Goal: Task Accomplishment & Management: Manage account settings

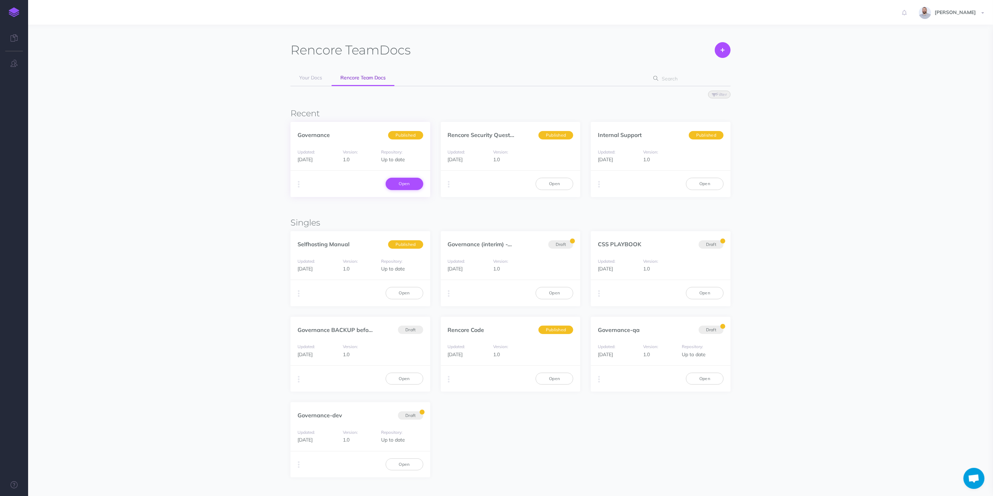
click at [389, 188] on link "Open" at bounding box center [405, 184] width 38 height 12
click at [393, 187] on link "Open" at bounding box center [405, 184] width 38 height 12
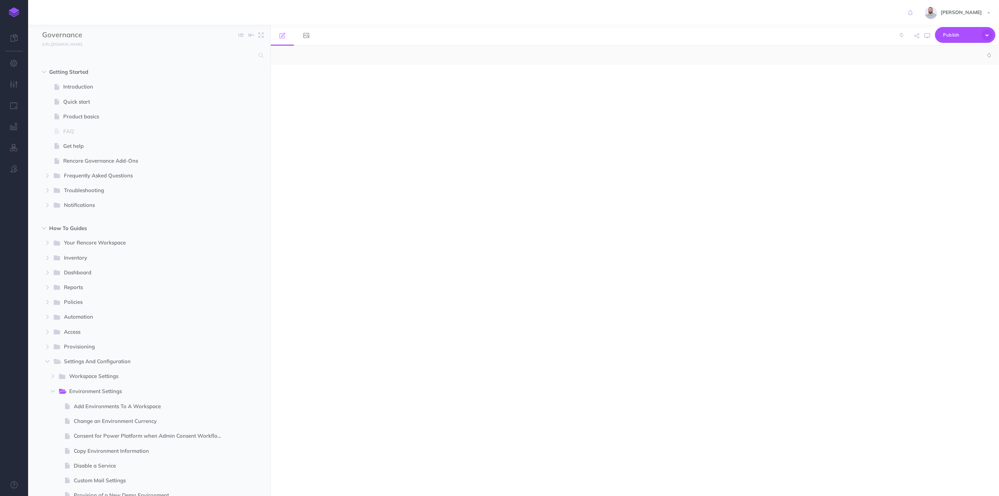
select select "null"
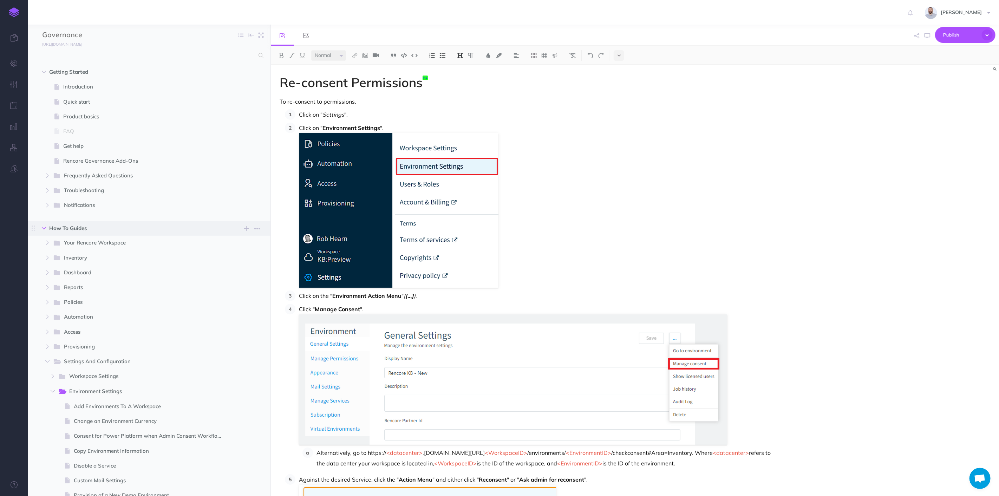
click at [42, 228] on icon "button" at bounding box center [44, 228] width 4 height 4
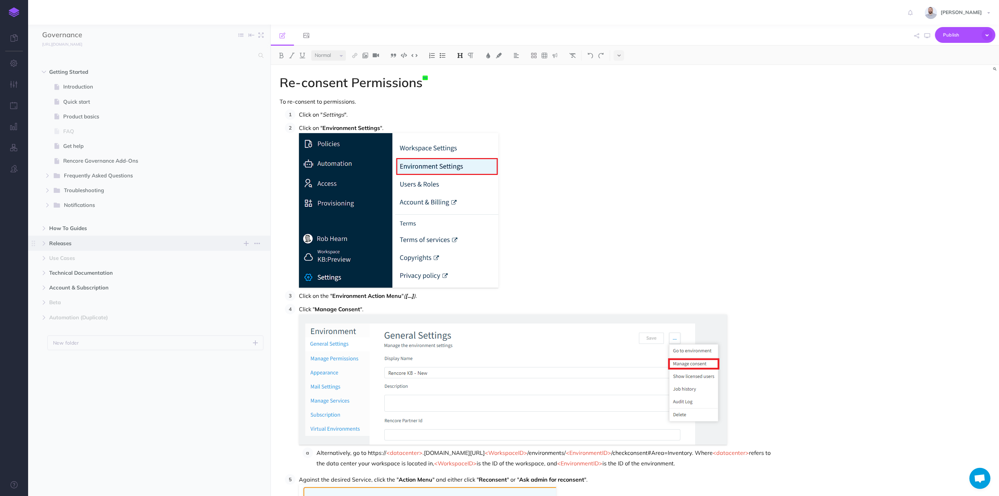
click at [56, 245] on span "Releases" at bounding box center [134, 243] width 170 height 8
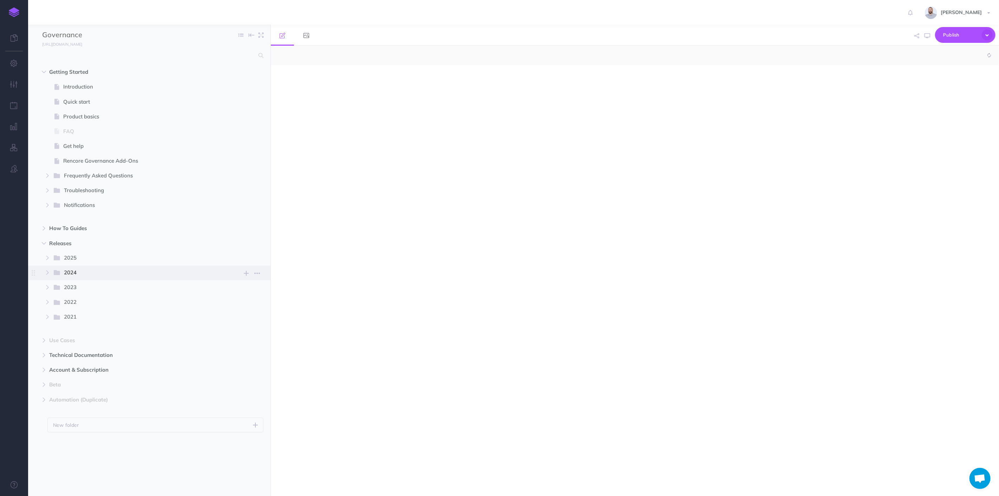
select select "null"
click at [78, 259] on span "2025" at bounding box center [141, 258] width 154 height 9
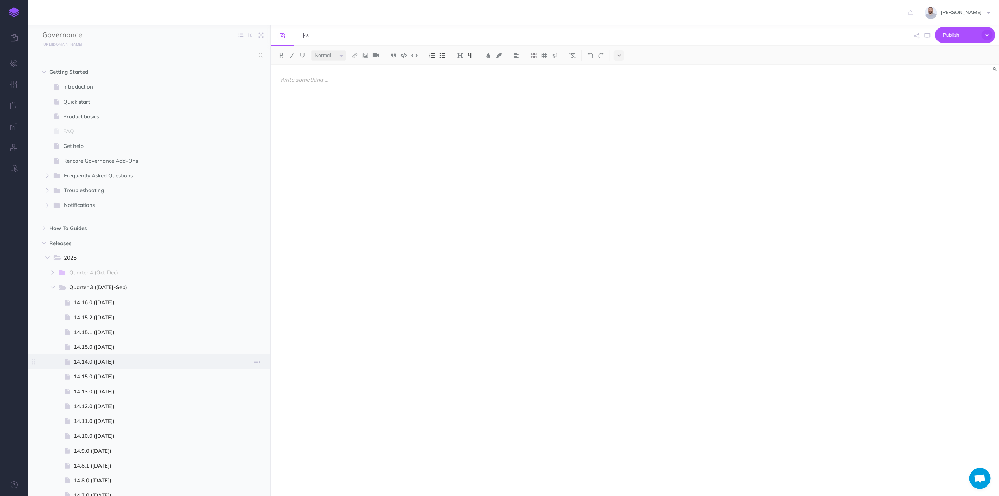
click at [103, 358] on span "14.14.0 ([DATE])" at bounding box center [151, 362] width 155 height 8
select select "null"
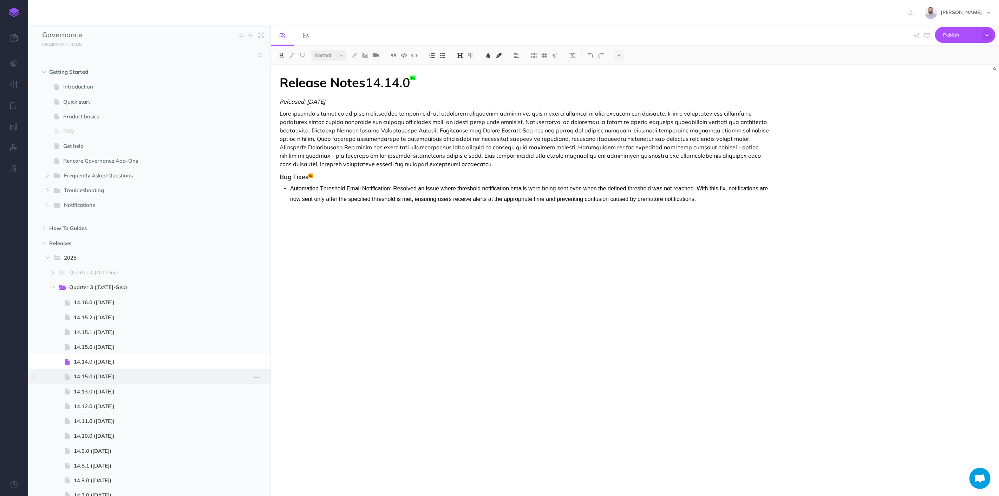
click at [131, 376] on span "14.15.0 ([DATE])" at bounding box center [151, 376] width 155 height 8
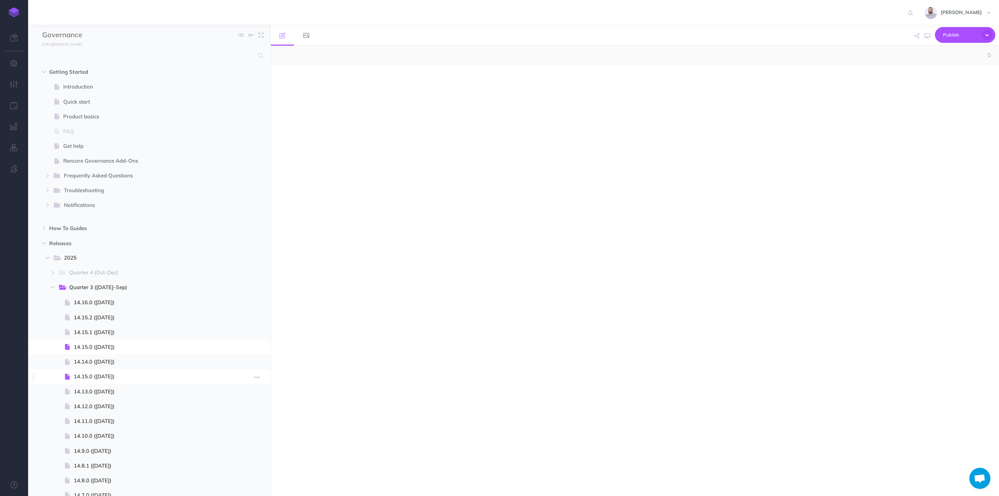
select select "null"
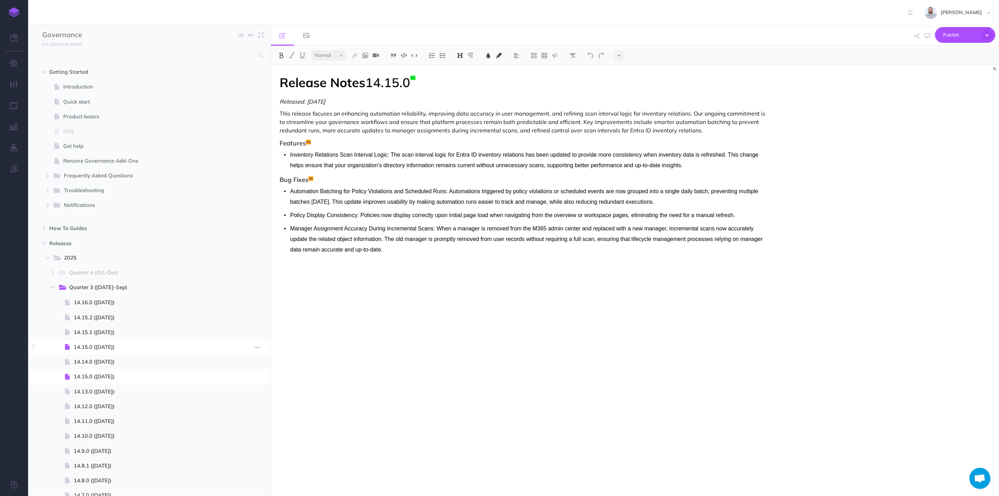
click at [122, 347] on span "14.15.0 ([DATE])" at bounding box center [151, 347] width 155 height 8
click at [126, 375] on span "14.15.0 ([DATE])" at bounding box center [151, 376] width 155 height 8
click at [260, 378] on icon "button" at bounding box center [257, 377] width 6 height 8
click at [239, 433] on link "Delete" at bounding box center [237, 436] width 53 height 12
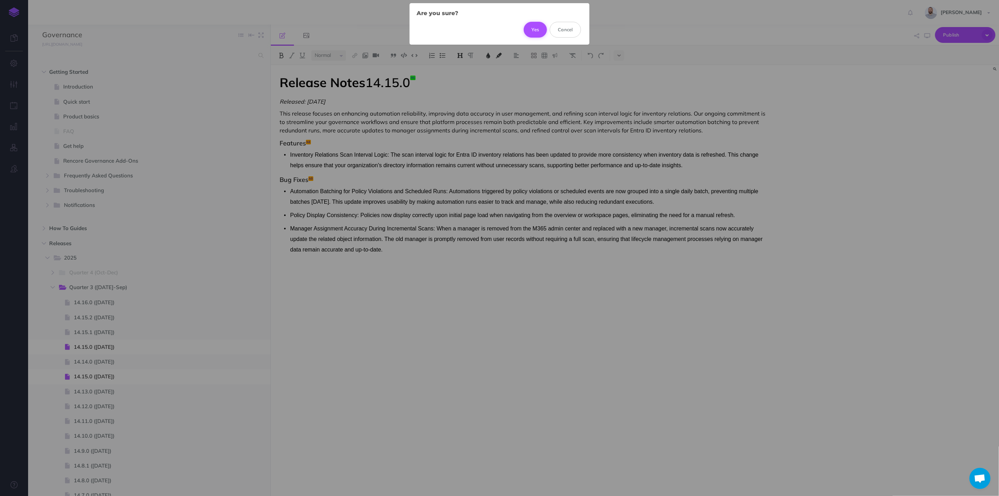
click at [538, 28] on button "Yes" at bounding box center [536, 29] width 24 height 15
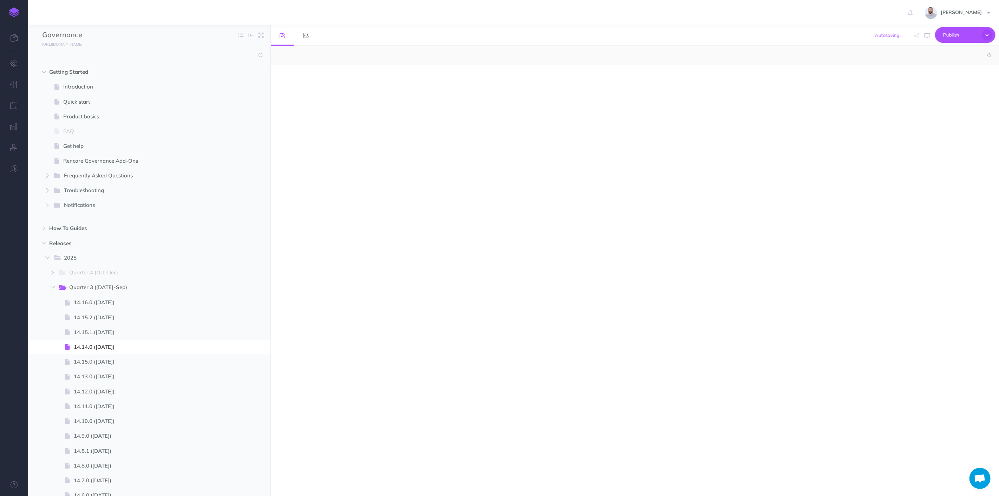
select select "null"
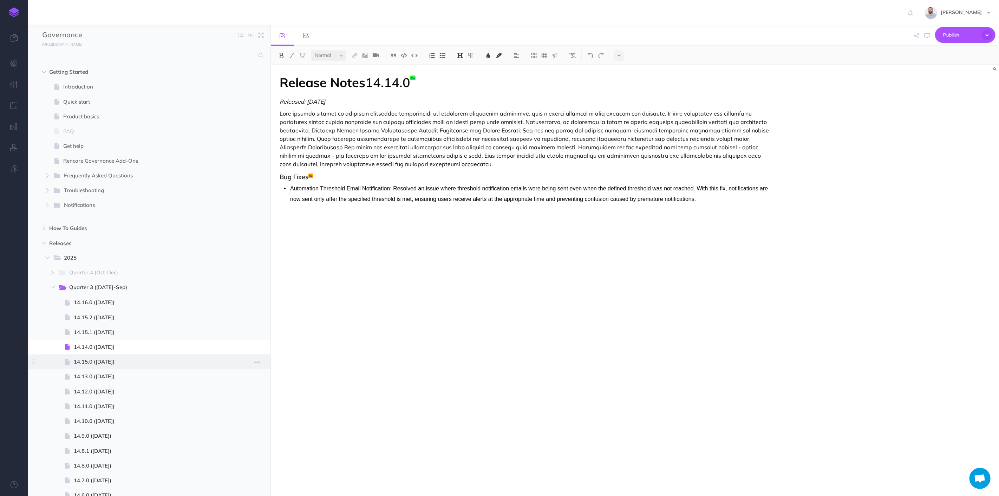
click at [128, 360] on span "14.15.0 ([DATE])" at bounding box center [151, 362] width 155 height 8
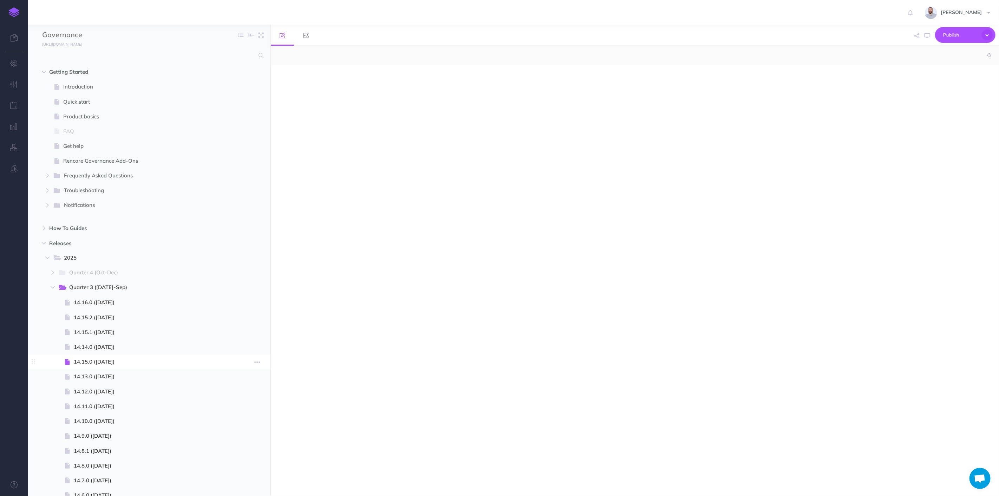
select select "null"
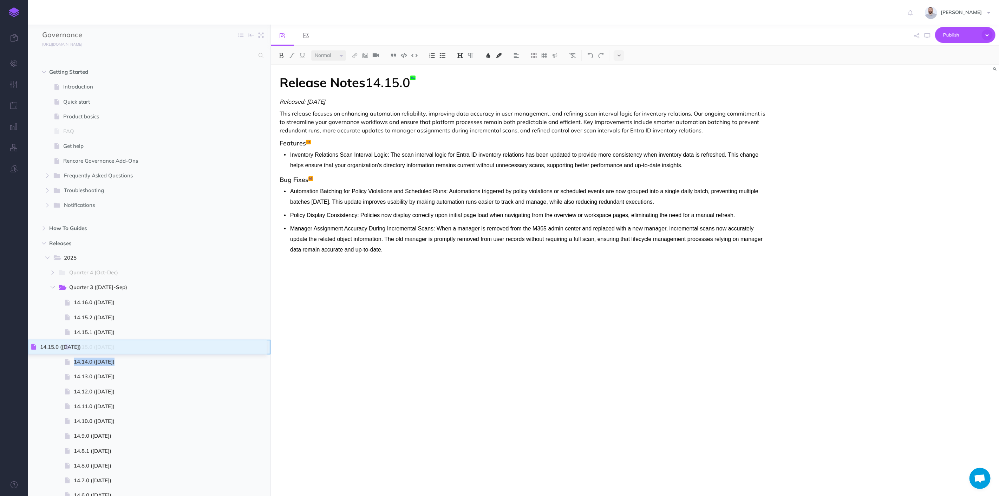
drag, startPoint x: 30, startPoint y: 363, endPoint x: 32, endPoint y: 348, distance: 15.3
click at [314, 345] on div "Release Notes 14.15.0 Released: [DATE] This release focuses on enhancing automa…" at bounding box center [526, 277] width 510 height 424
click at [955, 39] on span "Publish" at bounding box center [960, 35] width 35 height 11
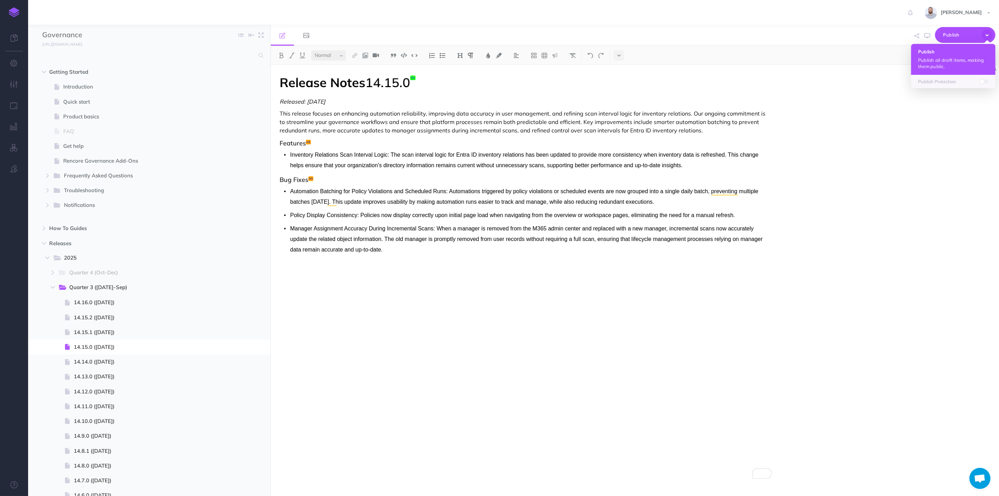
click at [967, 64] on p "Publish all draft items, making them public." at bounding box center [953, 63] width 70 height 13
click at [112, 360] on span "14.14.0 ([DATE])" at bounding box center [151, 362] width 155 height 8
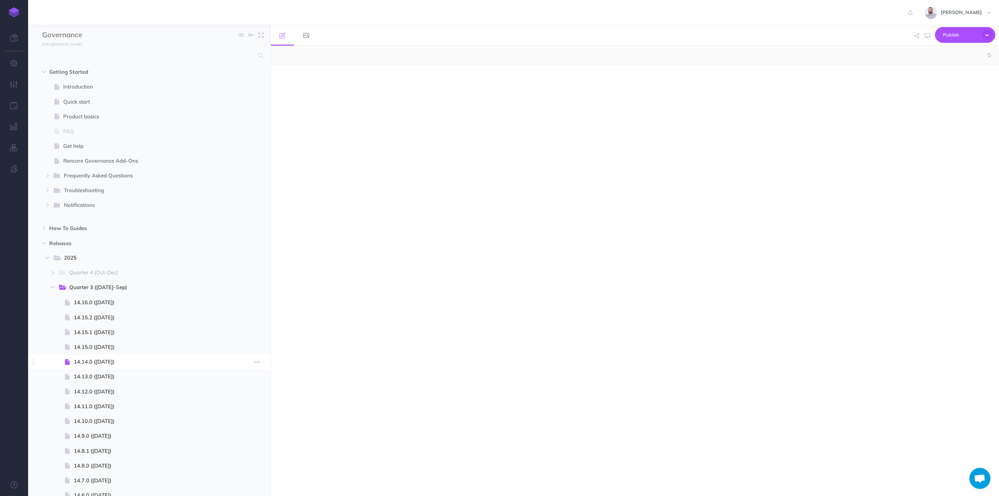
select select "null"
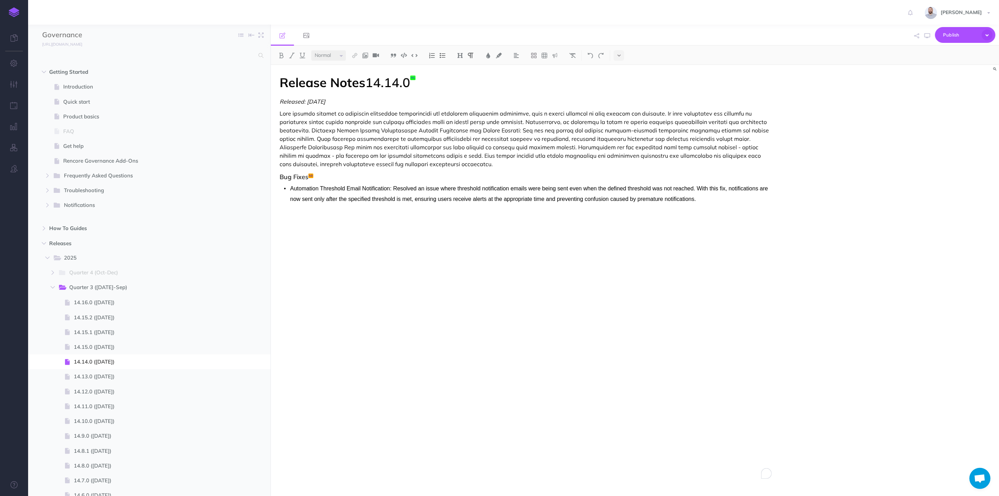
click at [339, 149] on p "To enrich screen reader interactions, please activate Accessibility in Grammarl…" at bounding box center [526, 138] width 492 height 59
click at [378, 146] on p "To enrich screen reader interactions, please activate Accessibility in Grammarl…" at bounding box center [526, 138] width 492 height 59
click at [343, 145] on p "To enrich screen reader interactions, please activate Accessibility in Grammarl…" at bounding box center [526, 138] width 492 height 59
drag, startPoint x: 327, startPoint y: 145, endPoint x: 377, endPoint y: 146, distance: 49.5
click at [377, 146] on p "To enrich screen reader interactions, please activate Accessibility in Grammarl…" at bounding box center [526, 138] width 492 height 59
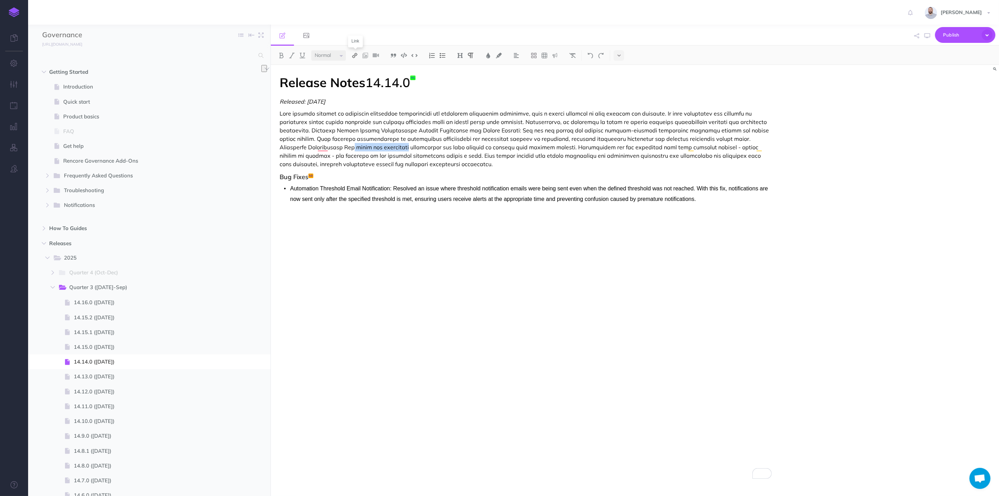
click at [356, 54] on img at bounding box center [355, 56] width 6 height 6
click at [356, 78] on icon at bounding box center [355, 78] width 6 height 5
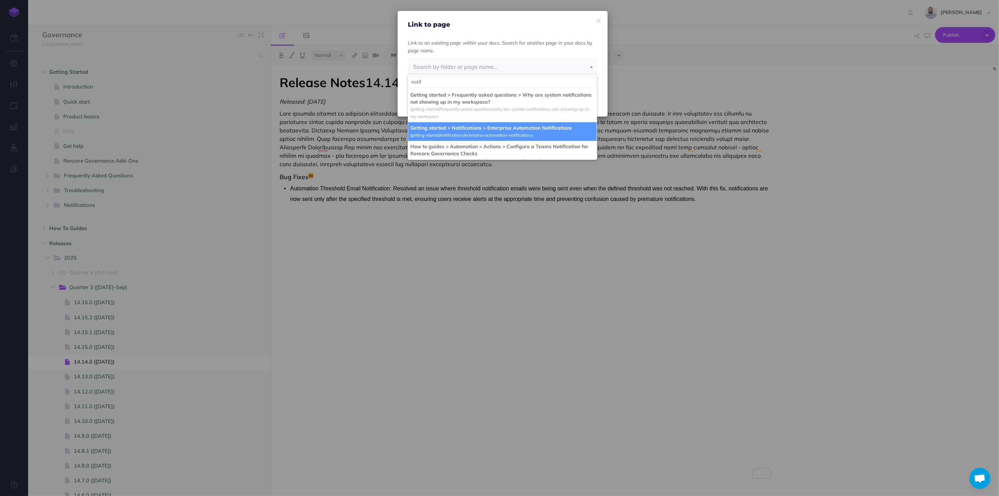
type input "notif"
select select "F8K-DS8H-NPC-EF3"
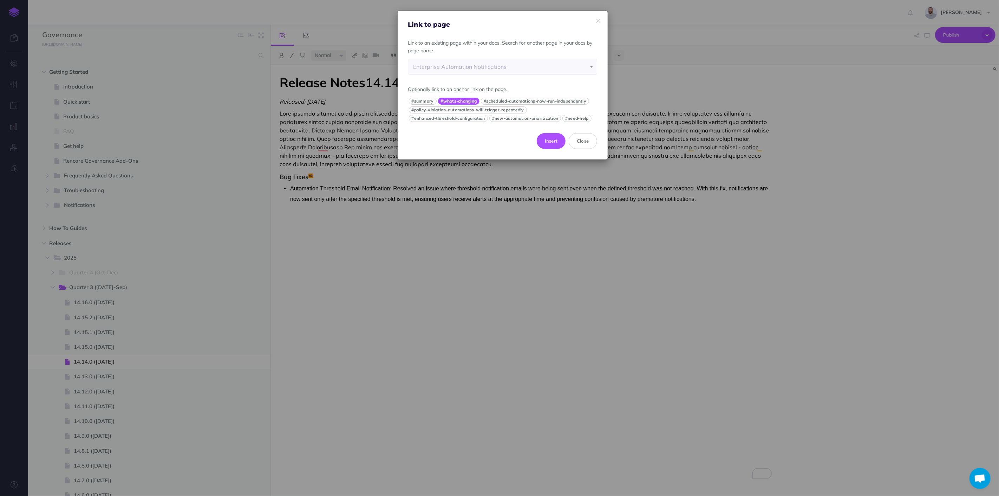
click at [470, 99] on button "#whats-changing" at bounding box center [459, 101] width 42 height 7
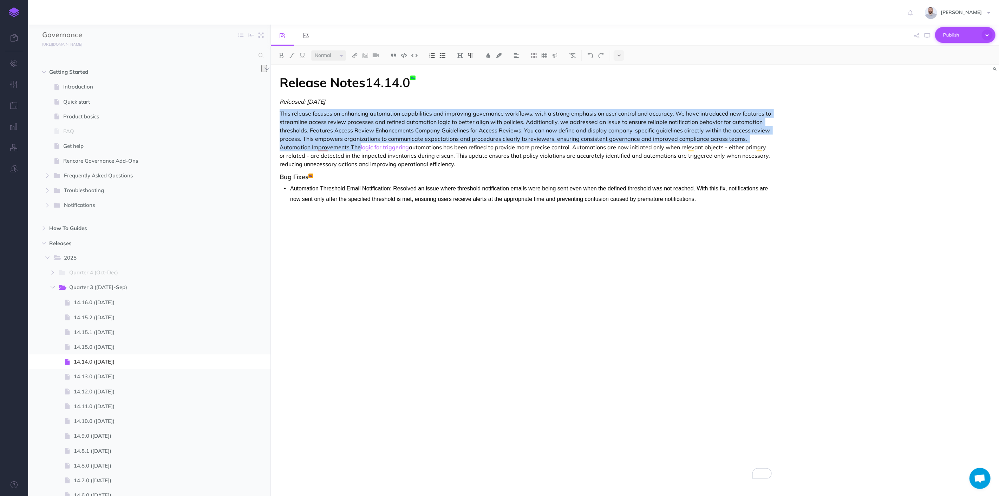
click at [946, 36] on span "Publish" at bounding box center [960, 35] width 35 height 11
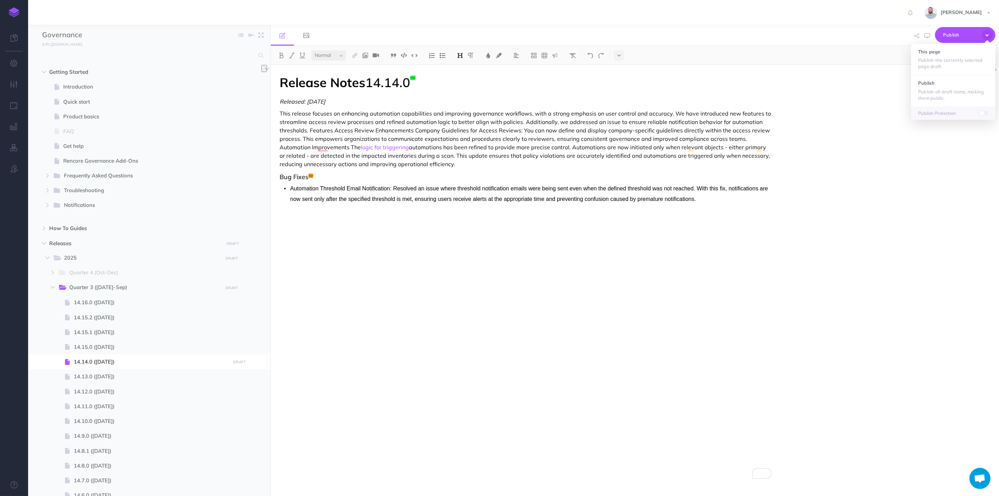
click at [584, 172] on div "Release Notes 14.14.0 Released: [DATE] This release focuses on enhancing automa…" at bounding box center [526, 277] width 510 height 424
click at [966, 31] on span "Publish" at bounding box center [960, 35] width 35 height 11
drag, startPoint x: 943, startPoint y: 57, endPoint x: 943, endPoint y: 83, distance: 25.6
click at [943, 83] on ul "This page Publish the currently selected page draft. Publish Publish all draft …" at bounding box center [953, 82] width 84 height 76
click at [943, 83] on h4 "Publish" at bounding box center [953, 82] width 70 height 5
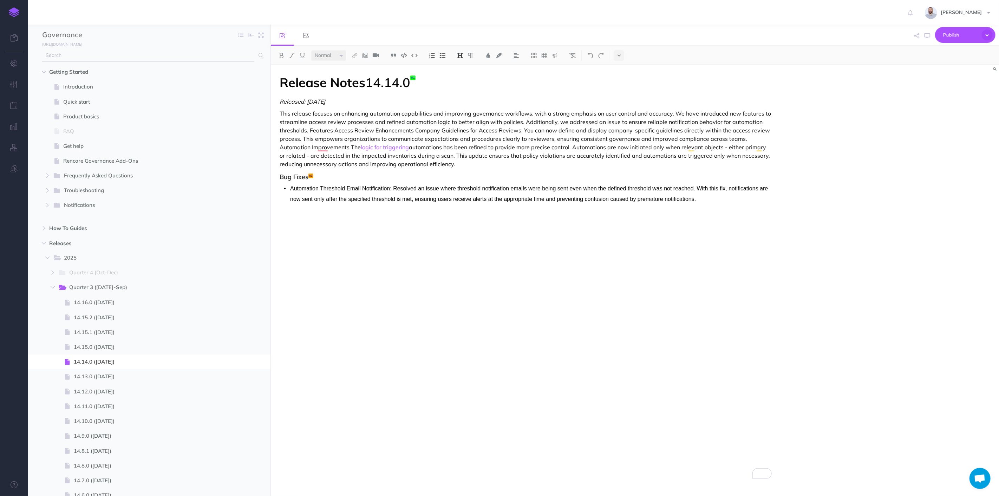
click at [230, 54] on input "text" at bounding box center [148, 55] width 212 height 13
type input "Powerbi"
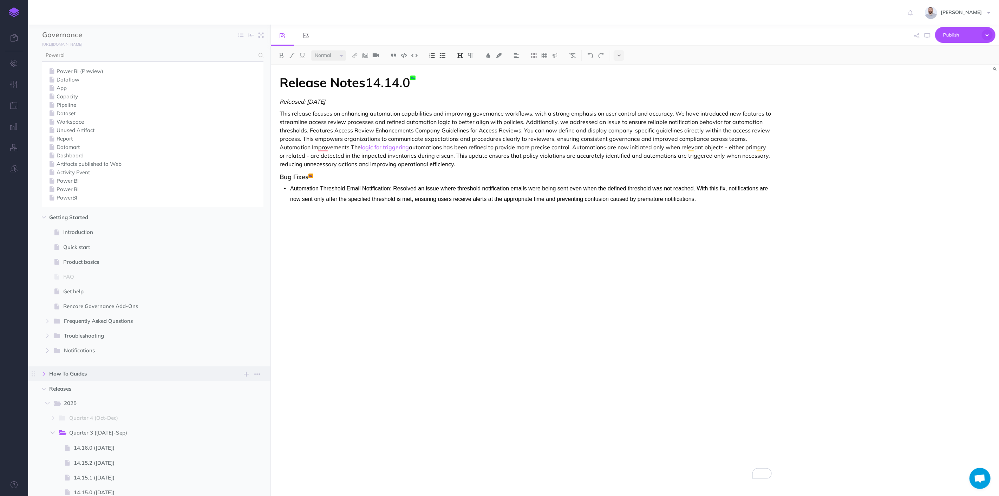
click at [40, 376] on button "button" at bounding box center [44, 374] width 13 height 8
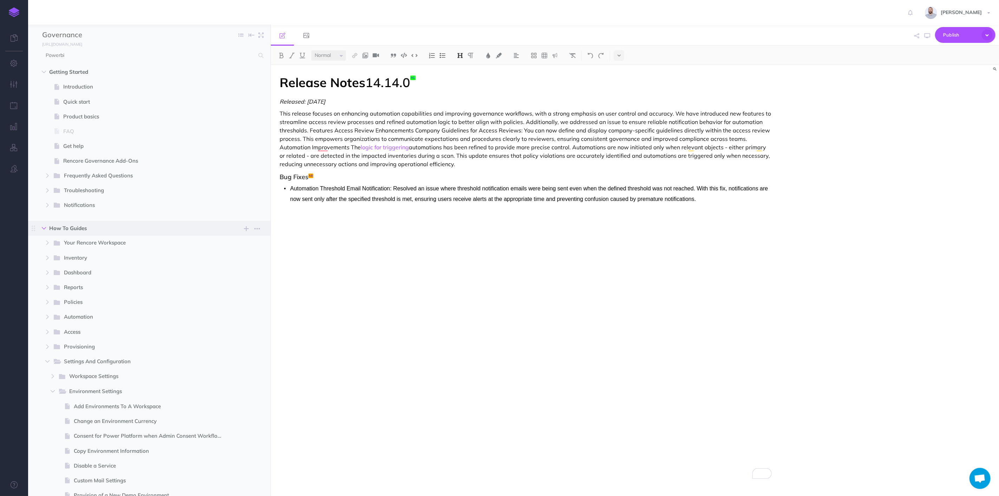
click at [44, 226] on icon "button" at bounding box center [44, 228] width 4 height 4
click at [42, 242] on icon "button" at bounding box center [44, 243] width 4 height 4
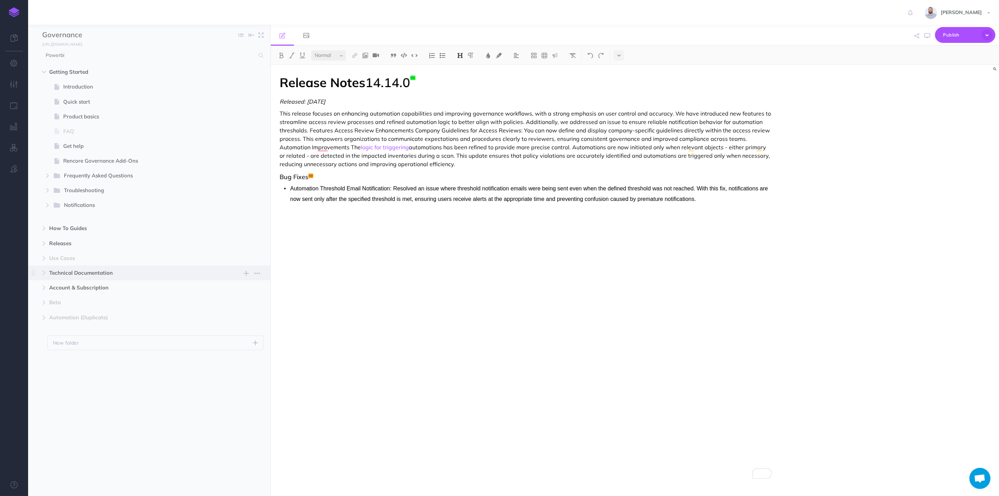
click at [96, 272] on span "Technical Documentation" at bounding box center [134, 273] width 170 height 8
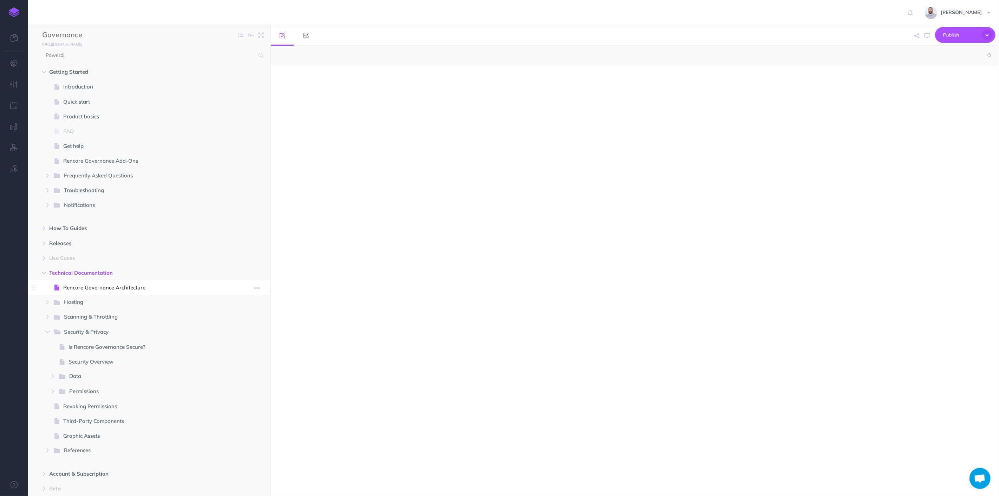
select select "null"
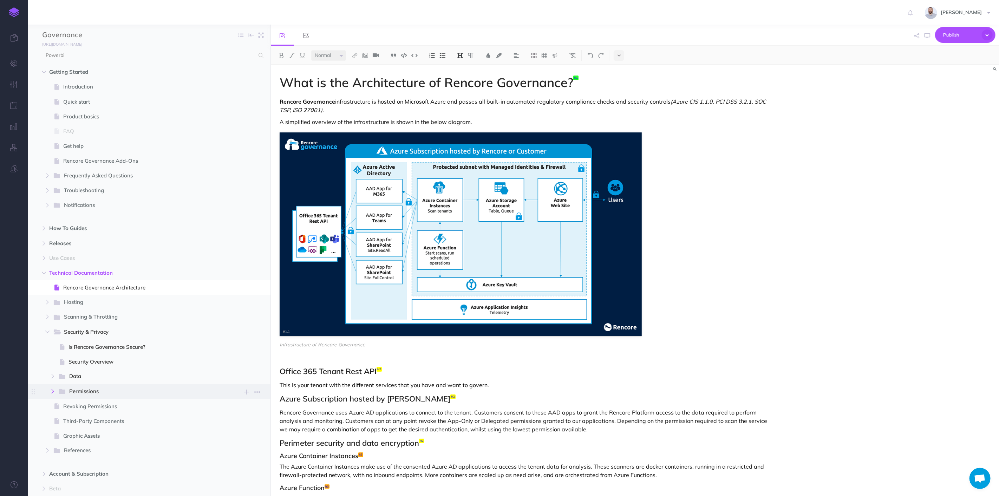
click at [51, 391] on icon "button" at bounding box center [53, 391] width 4 height 4
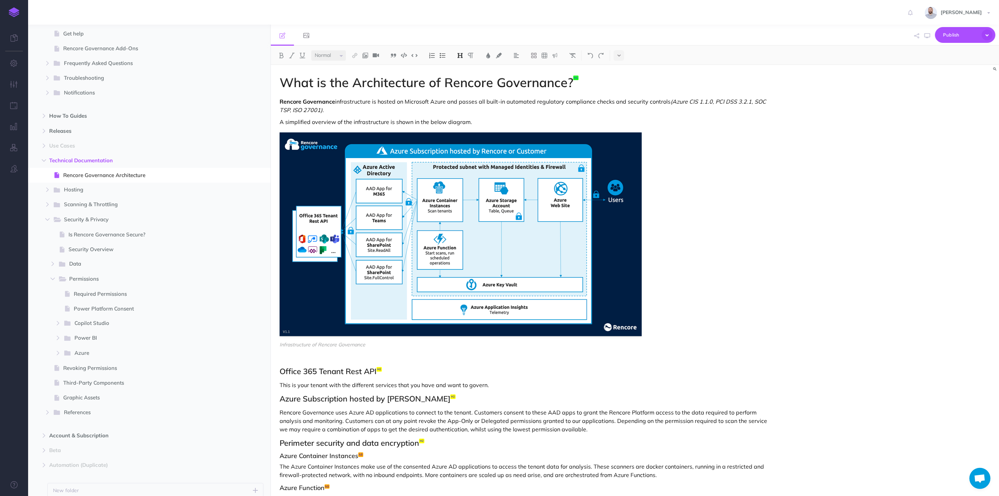
scroll to position [142, 0]
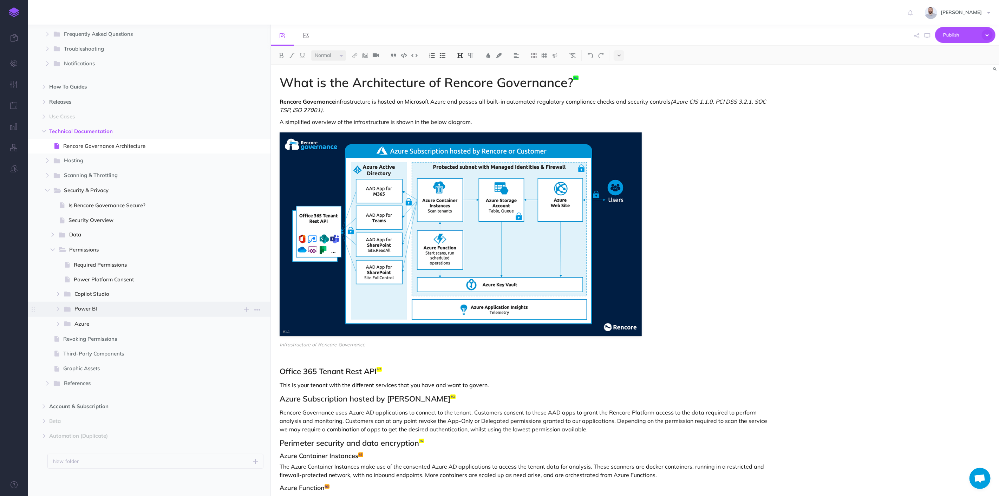
click at [112, 308] on span "Power BI" at bounding box center [145, 309] width 143 height 9
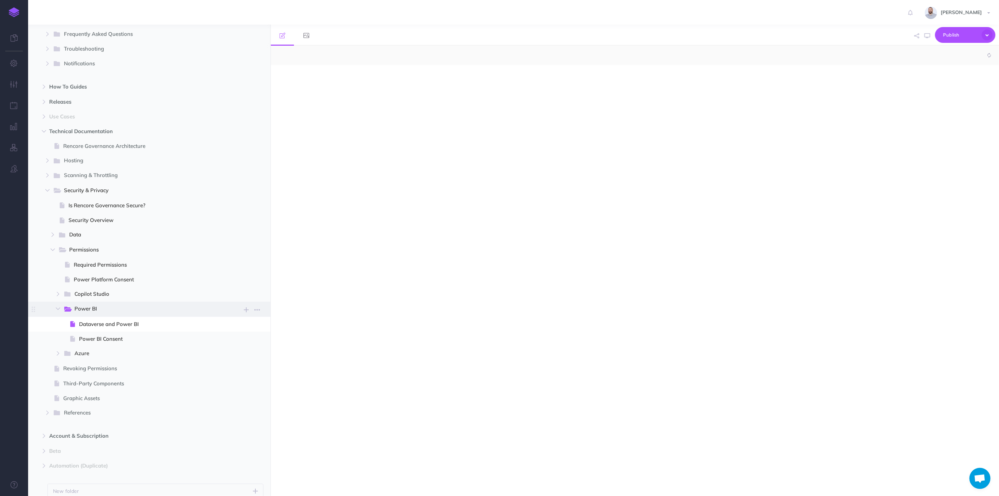
select select "null"
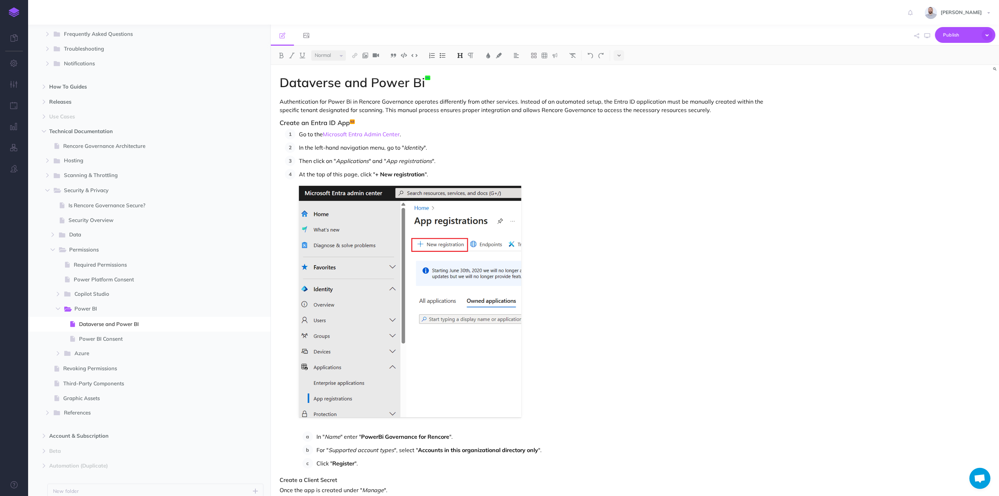
click at [477, 111] on p "Authentication for Power Bi in Rencore Governance operates differently from oth…" at bounding box center [526, 105] width 492 height 17
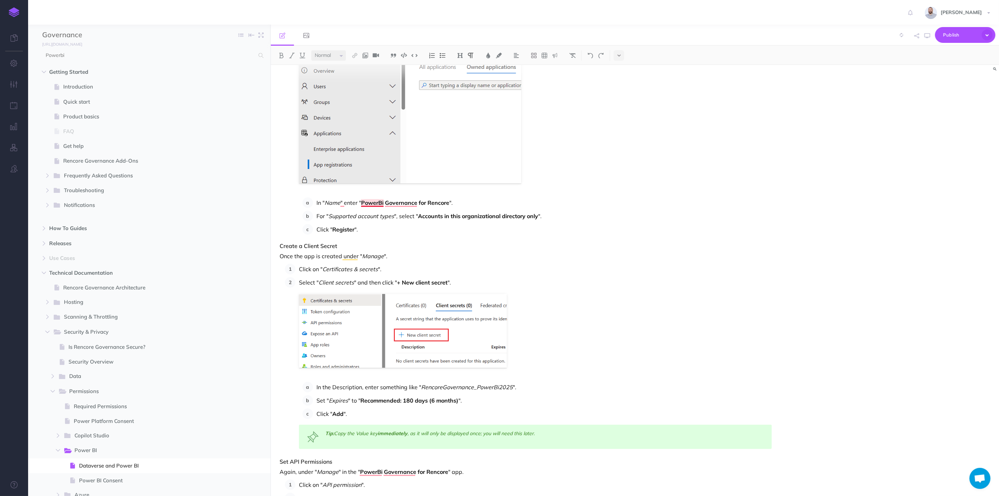
click at [383, 201] on strong "PowerBi Governance for Rencore" at bounding box center [405, 202] width 88 height 7
click at [378, 203] on strong "PowerBI Governance for Rencore" at bounding box center [405, 202] width 89 height 7
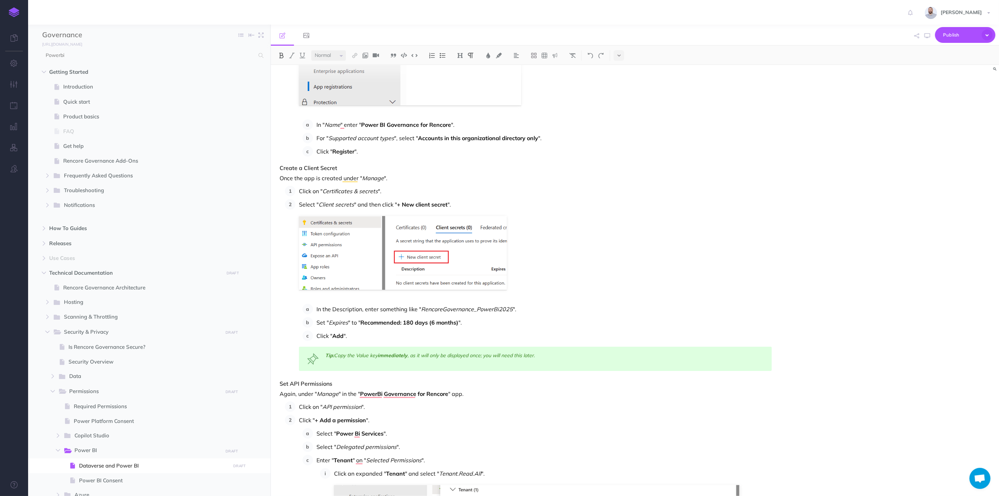
click at [498, 307] on em "RencoreGovernance_PowerBi2025" at bounding box center [467, 309] width 92 height 7
click at [382, 393] on strong "PowerBi Governance for Rencore" at bounding box center [404, 393] width 88 height 7
click at [360, 434] on strong "Power Bi Services" at bounding box center [359, 433] width 47 height 7
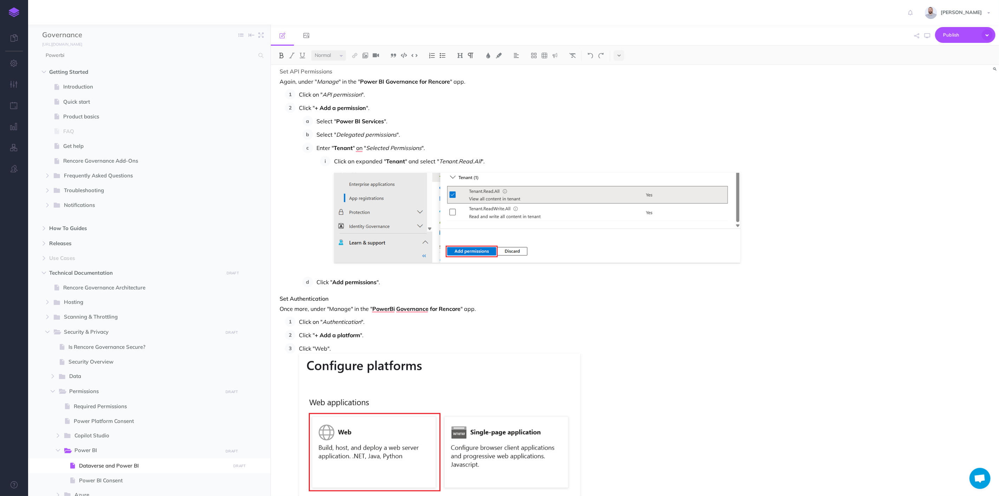
click at [395, 306] on strong "PowerBi Governance for Rencore" at bounding box center [416, 308] width 88 height 7
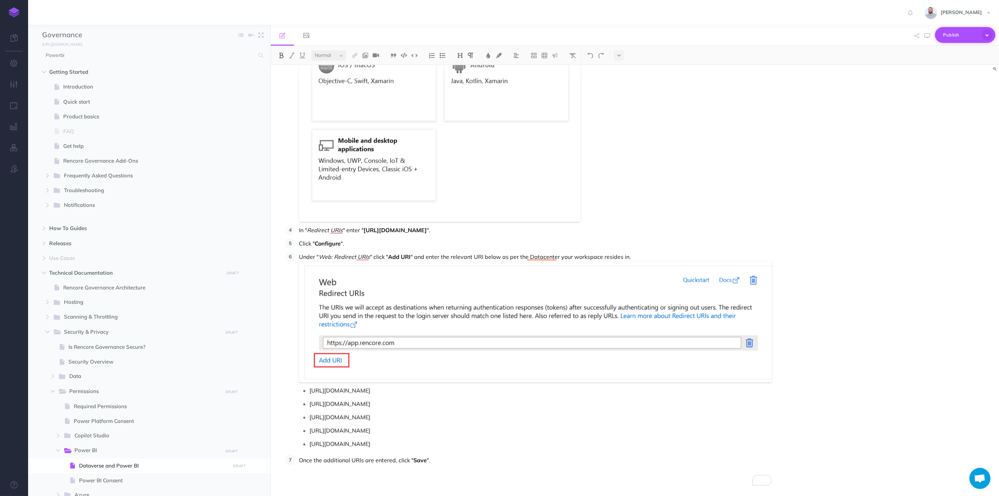
click at [949, 36] on span "Publish" at bounding box center [960, 35] width 35 height 11
click at [945, 83] on h4 "Publish" at bounding box center [953, 82] width 70 height 5
click at [119, 481] on span "Power BI Consent" at bounding box center [153, 480] width 149 height 8
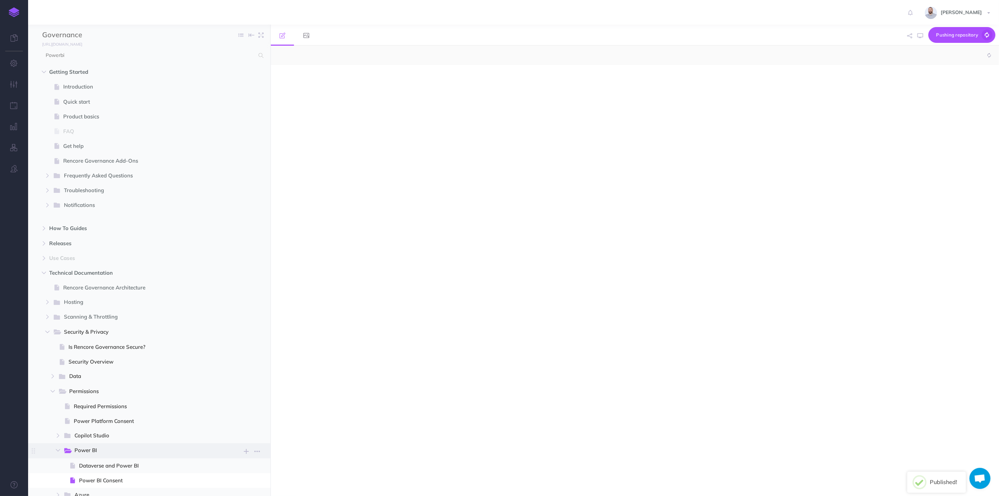
select select "null"
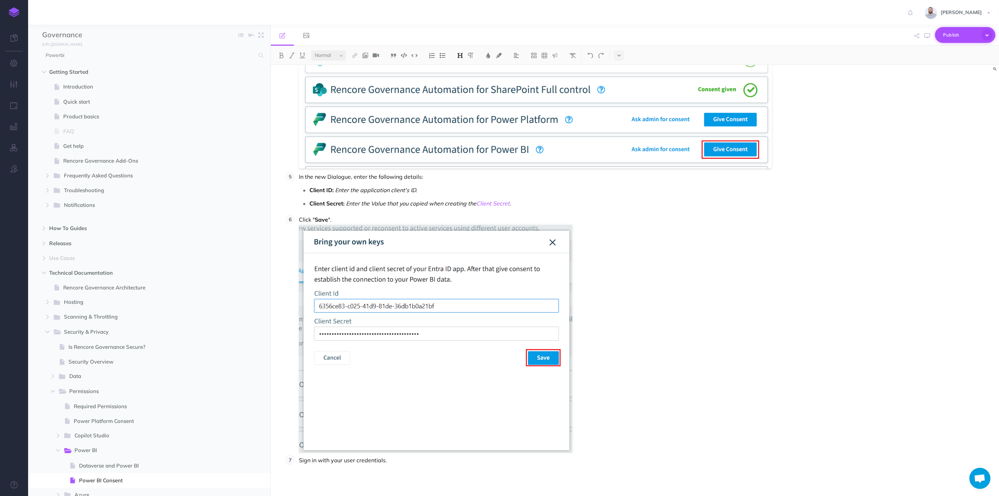
click at [948, 32] on span "Publish" at bounding box center [960, 35] width 35 height 11
click at [967, 32] on span "Publish" at bounding box center [960, 35] width 35 height 11
click at [954, 34] on span "Publish" at bounding box center [960, 35] width 35 height 11
click at [946, 52] on h4 "Publish" at bounding box center [953, 51] width 70 height 5
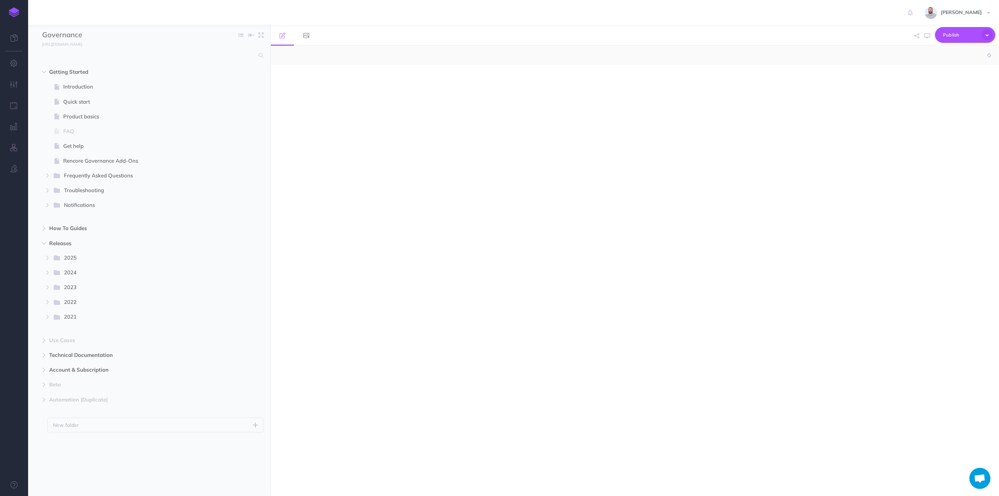
select select "null"
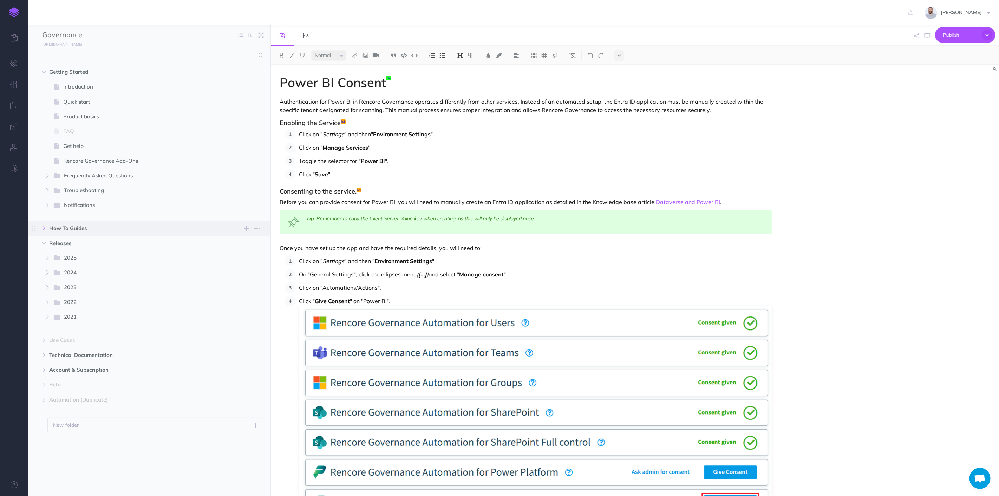
click at [45, 228] on icon "button" at bounding box center [44, 228] width 4 height 4
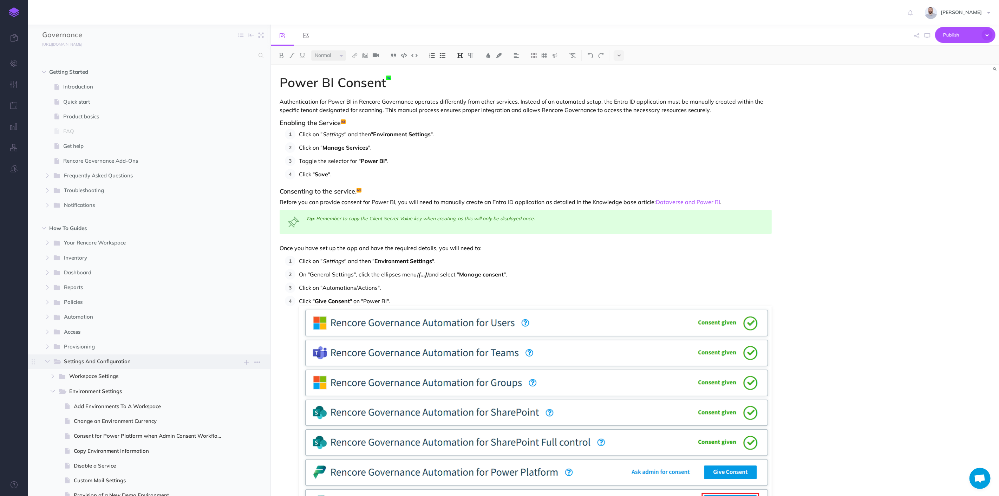
click at [104, 363] on span "Settings And Configuration" at bounding box center [141, 361] width 154 height 9
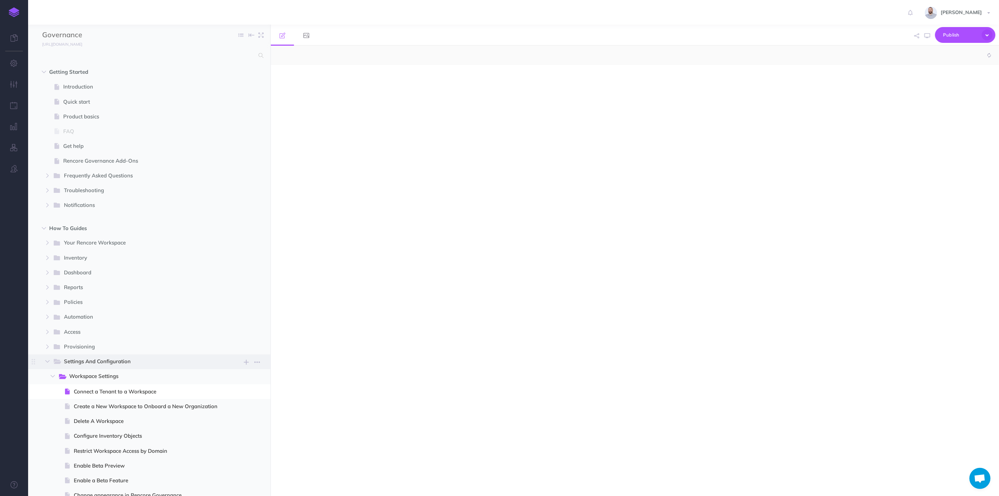
select select "null"
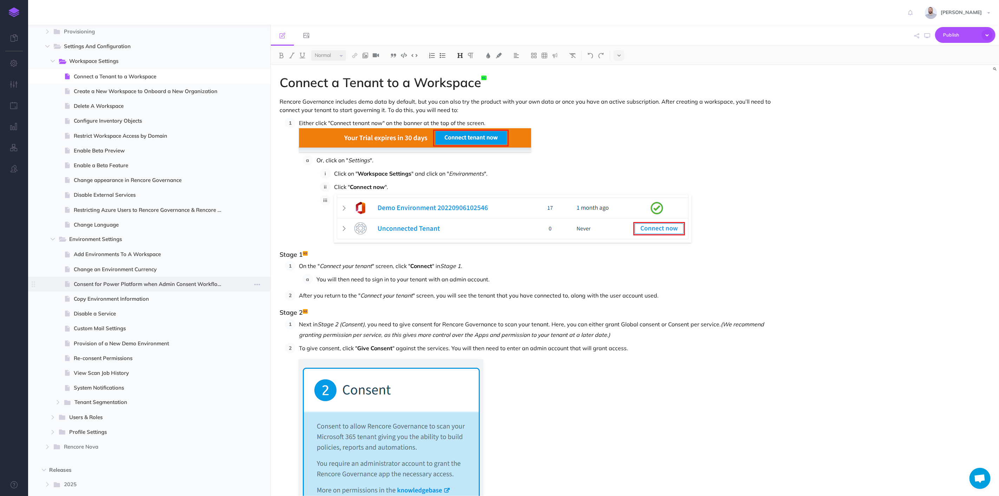
scroll to position [312, 0]
click at [54, 63] on icon "button" at bounding box center [53, 64] width 4 height 4
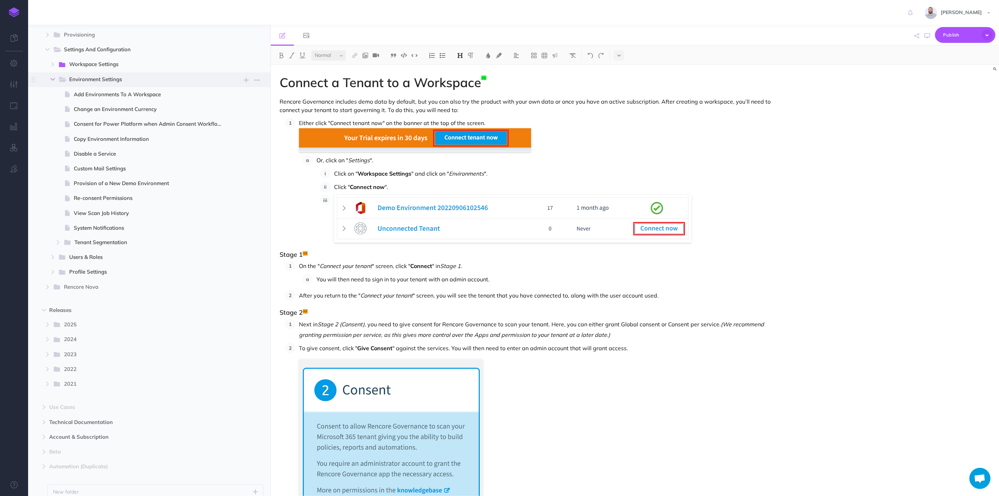
click at [54, 78] on icon "button" at bounding box center [53, 79] width 4 height 4
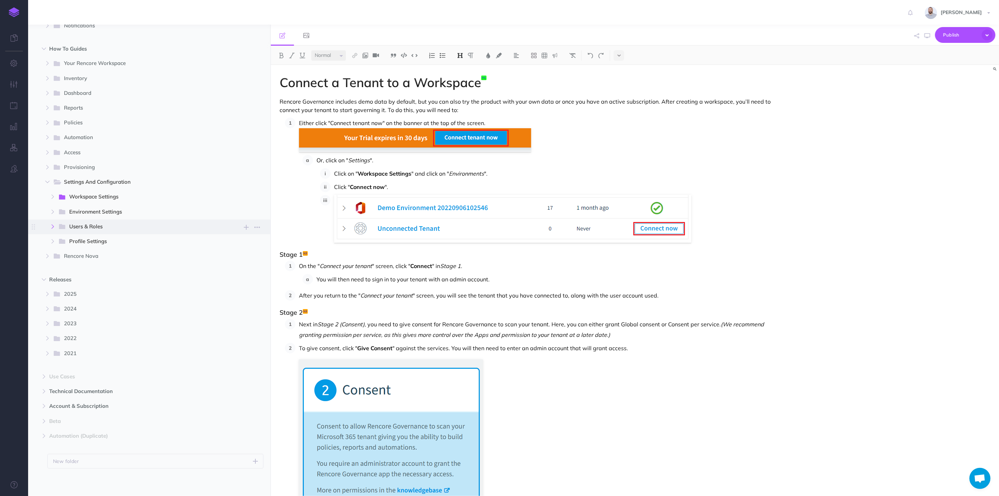
click at [52, 227] on icon "button" at bounding box center [53, 227] width 4 height 4
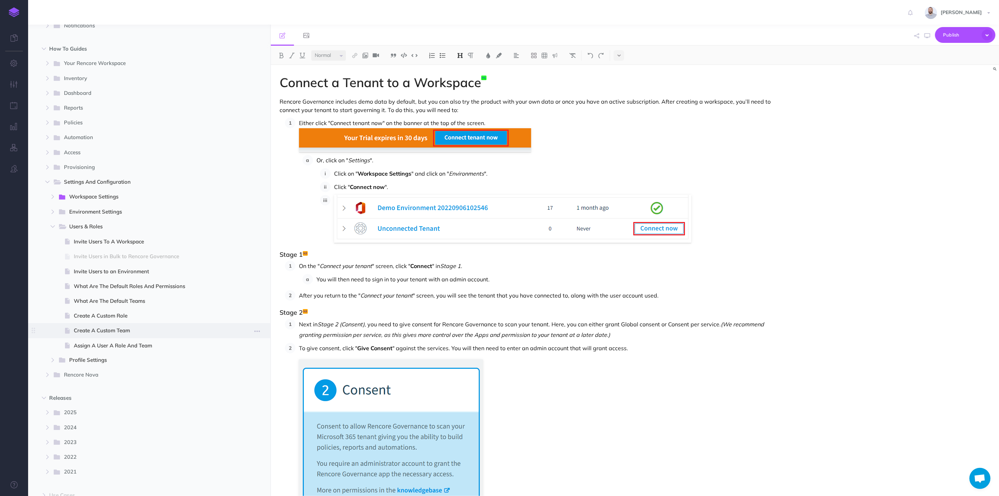
click at [128, 329] on span "Create A Custom Team" at bounding box center [151, 330] width 155 height 8
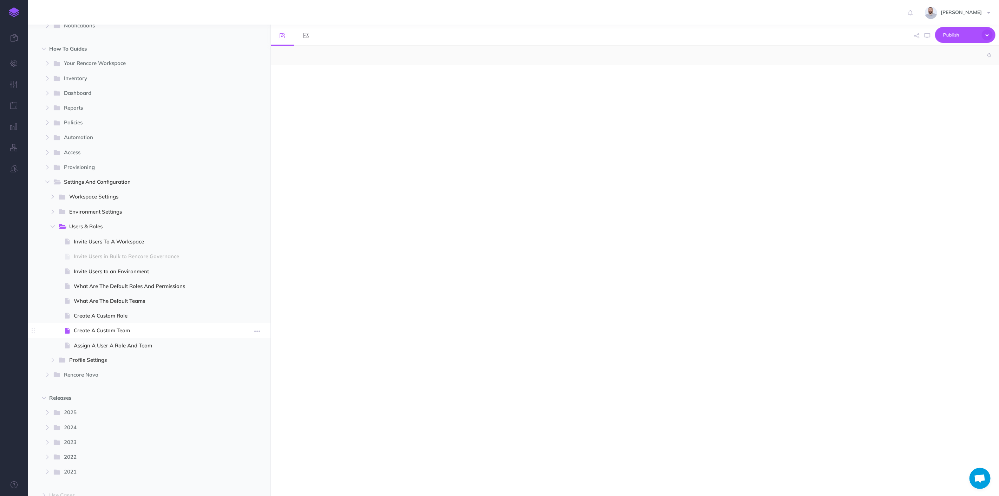
select select "null"
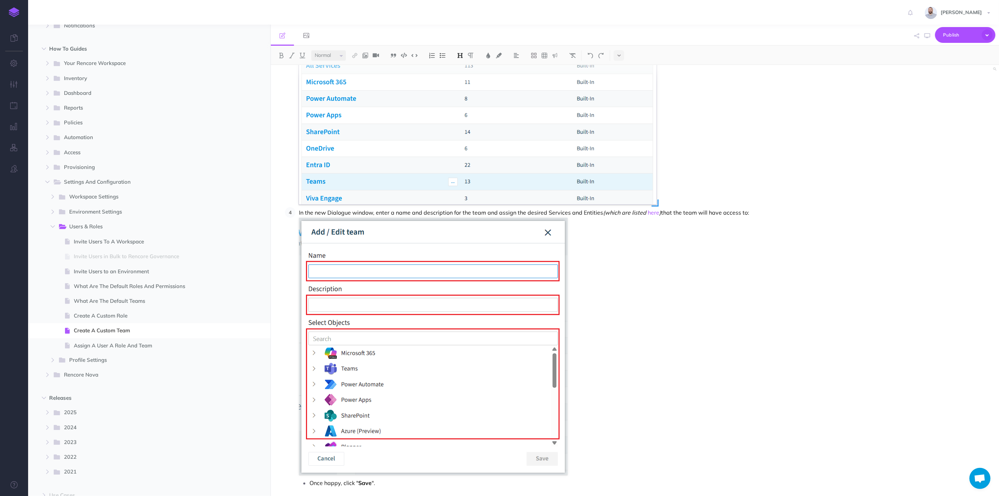
scroll to position [415, 0]
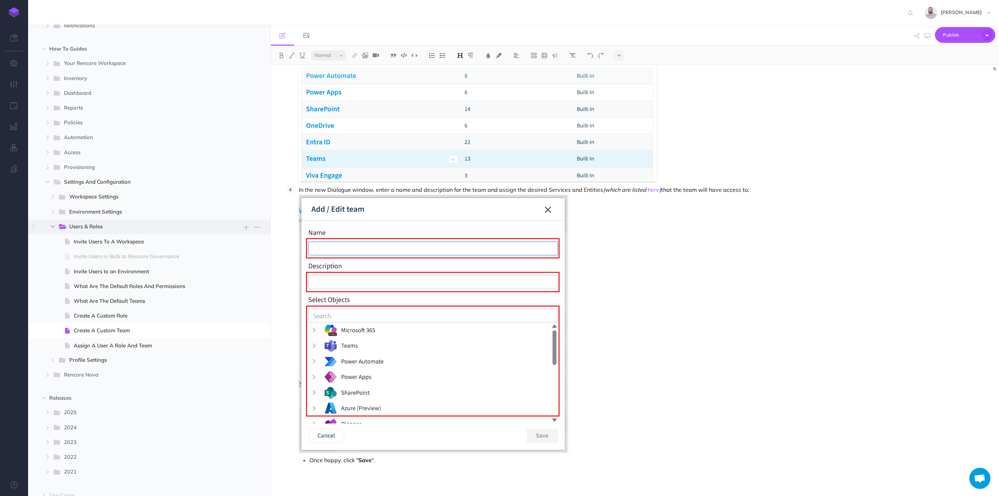
click at [54, 226] on icon "button" at bounding box center [53, 227] width 4 height 4
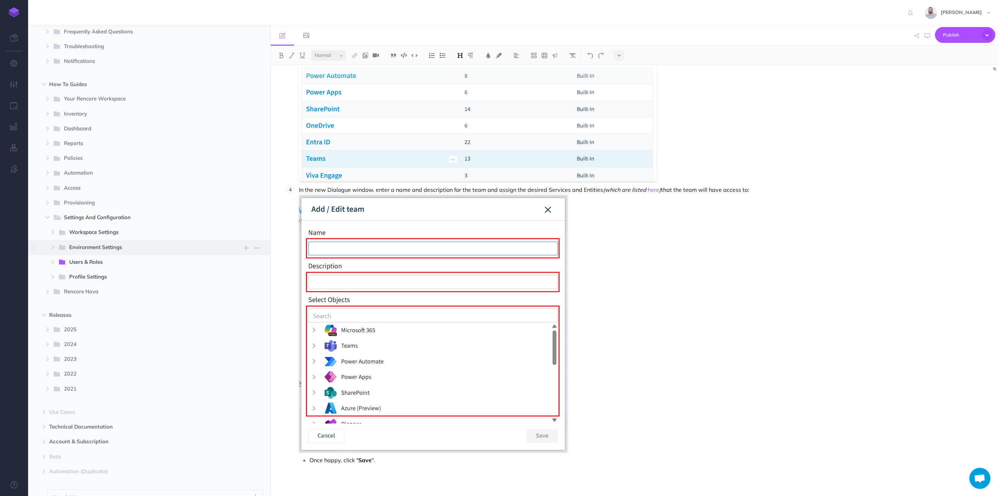
scroll to position [180, 0]
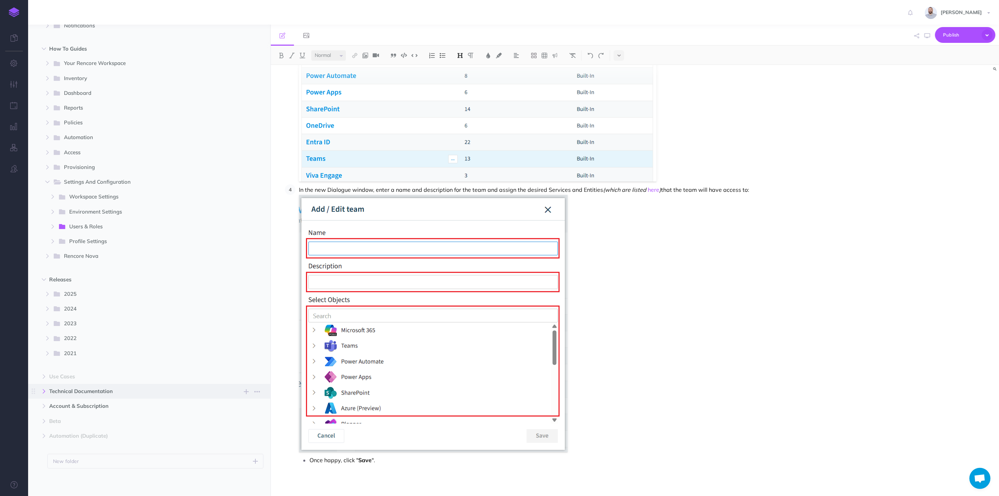
click at [44, 390] on icon "button" at bounding box center [44, 391] width 4 height 4
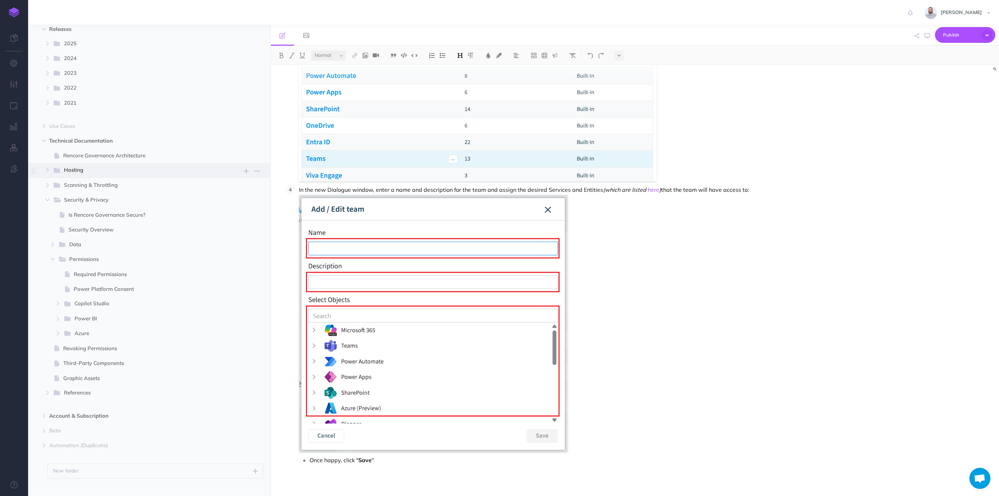
scroll to position [440, 0]
click at [57, 323] on icon "button" at bounding box center [58, 324] width 4 height 4
click at [123, 335] on span "Azure AD App Creation" at bounding box center [153, 339] width 149 height 8
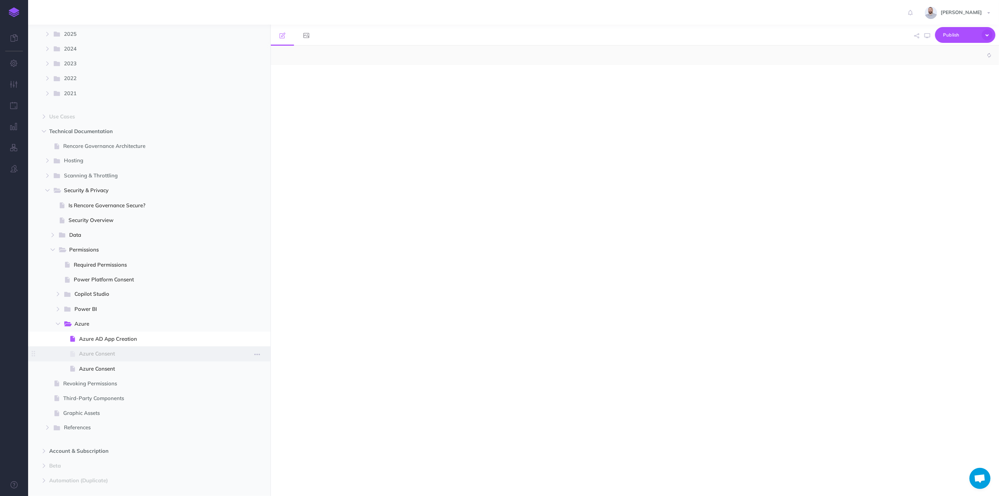
select select "null"
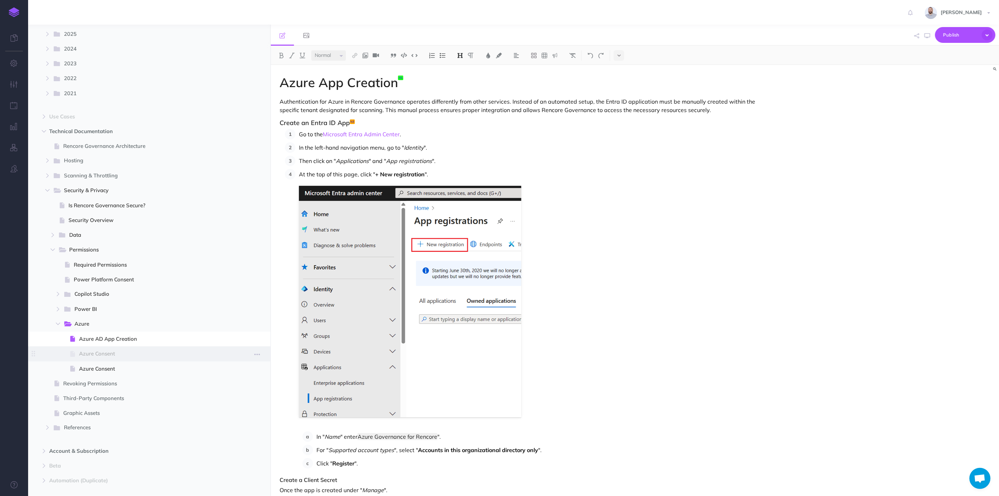
click at [124, 354] on span "Azure Consent" at bounding box center [153, 354] width 149 height 8
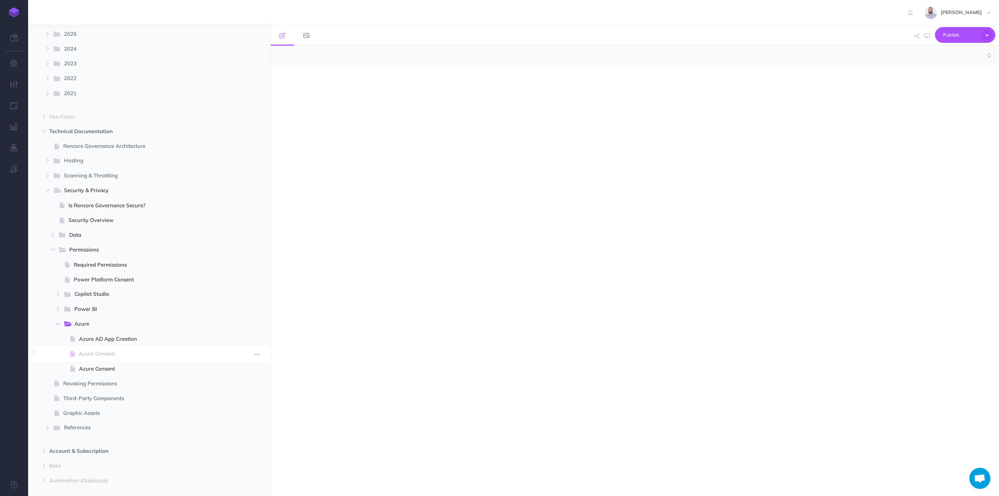
select select "null"
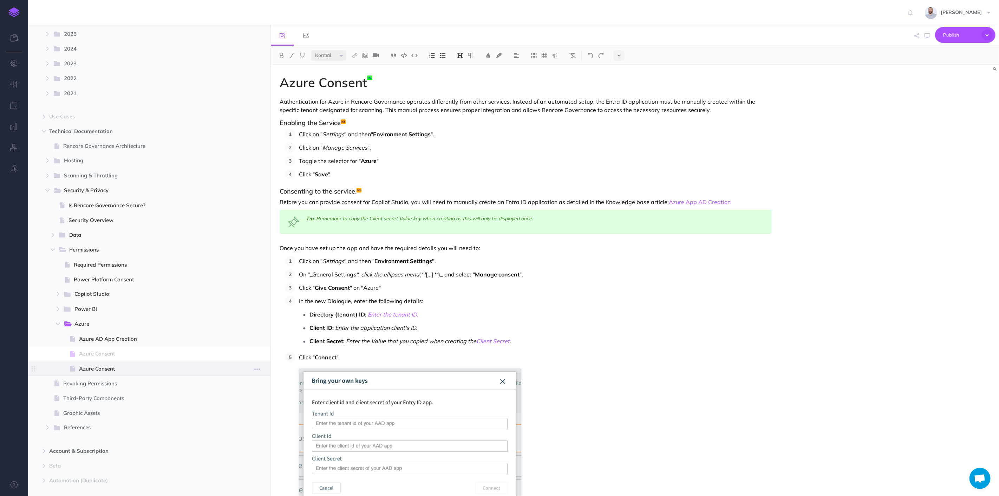
click at [110, 365] on span "Azure Consent" at bounding box center [153, 369] width 149 height 8
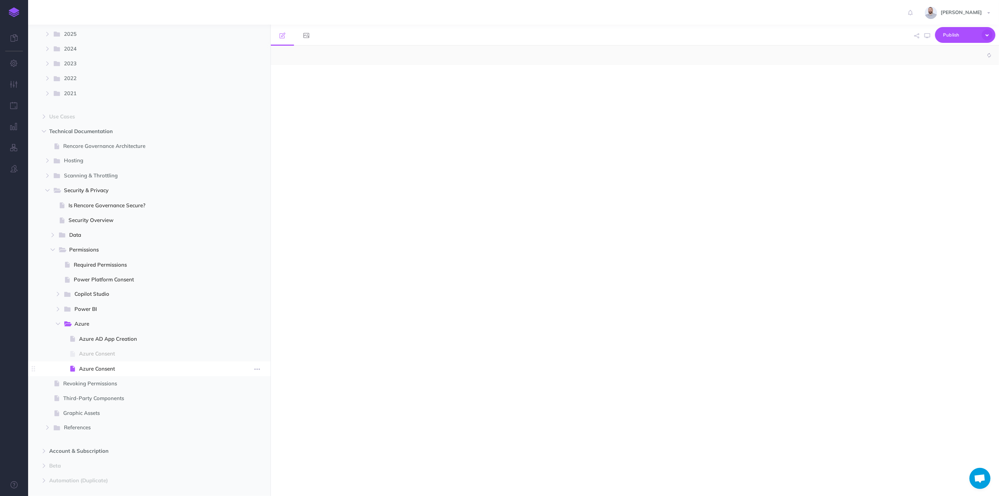
select select "null"
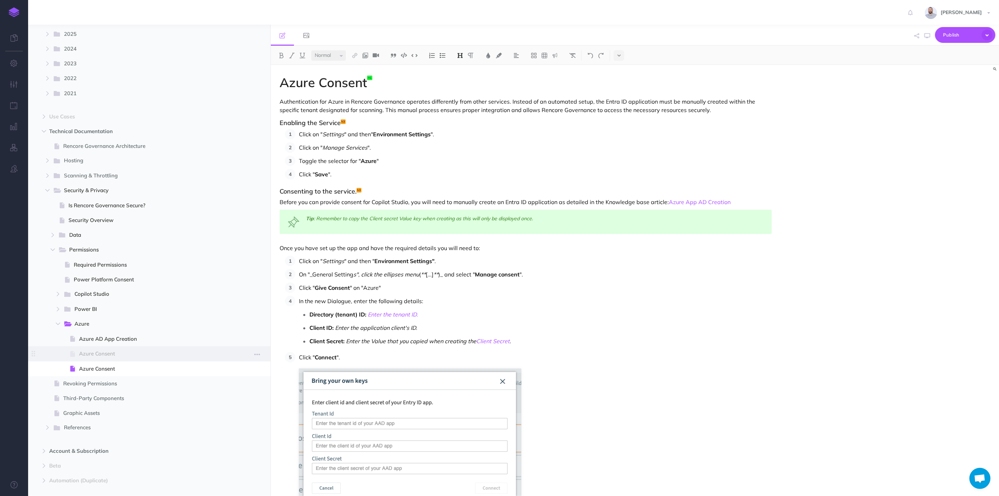
click at [115, 355] on span "Azure Consent" at bounding box center [153, 354] width 149 height 8
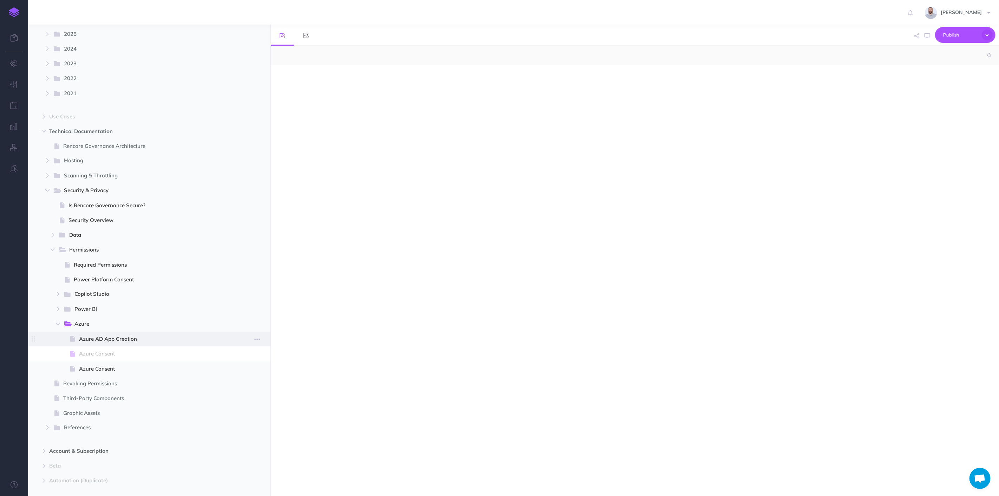
select select "null"
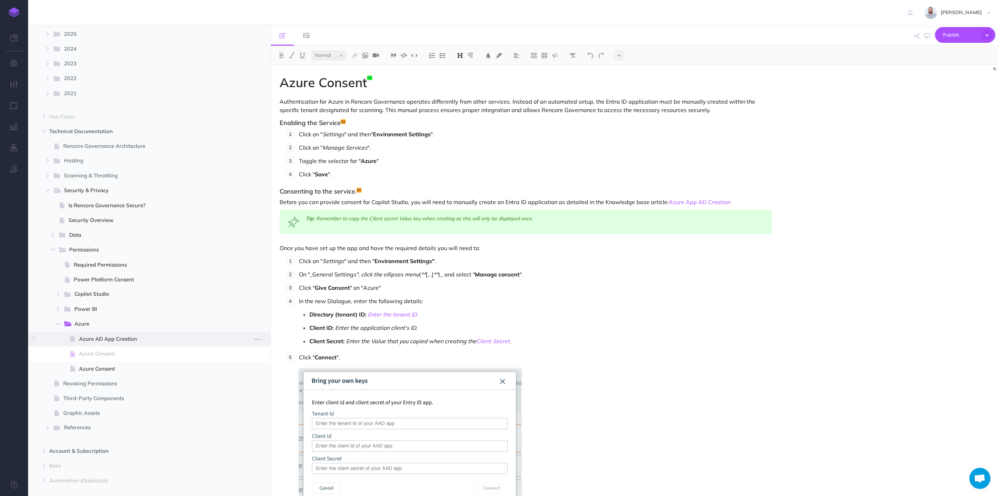
click at [112, 339] on span "Azure AD App Creation" at bounding box center [153, 339] width 149 height 8
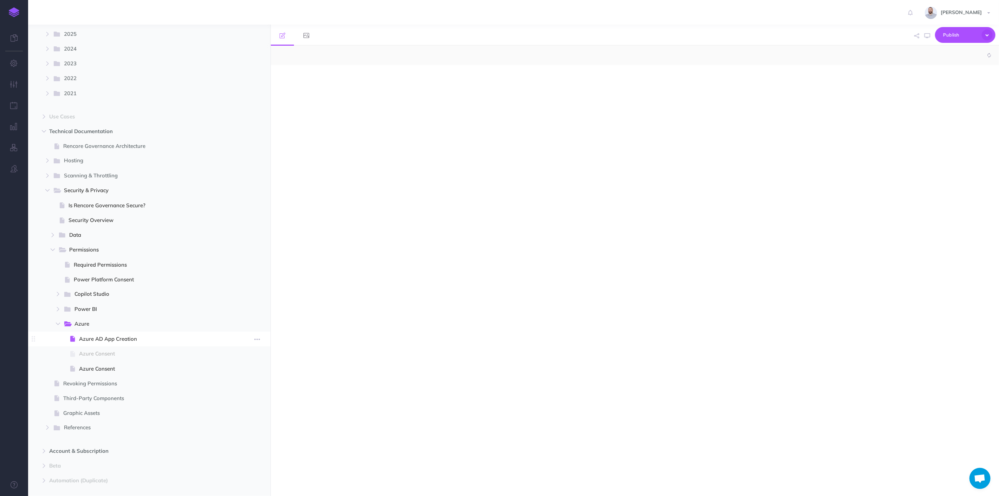
select select "null"
